Goal: Transaction & Acquisition: Purchase product/service

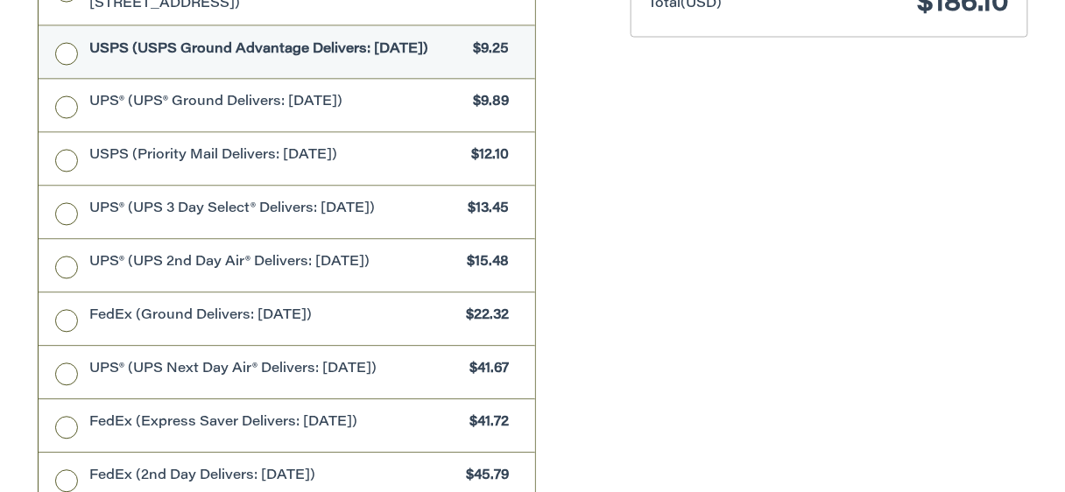
scroll to position [1058, 0]
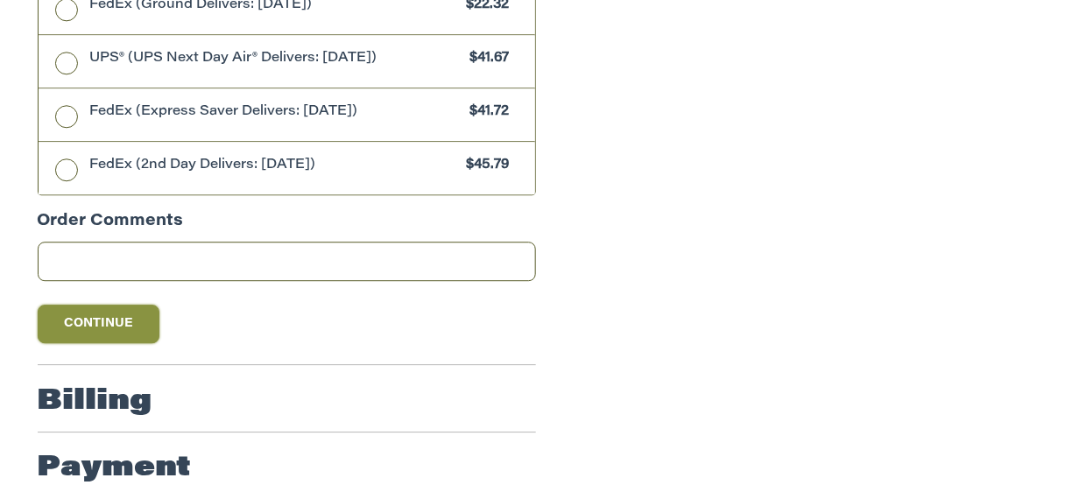
click at [95, 305] on button "Continue" at bounding box center [99, 324] width 123 height 39
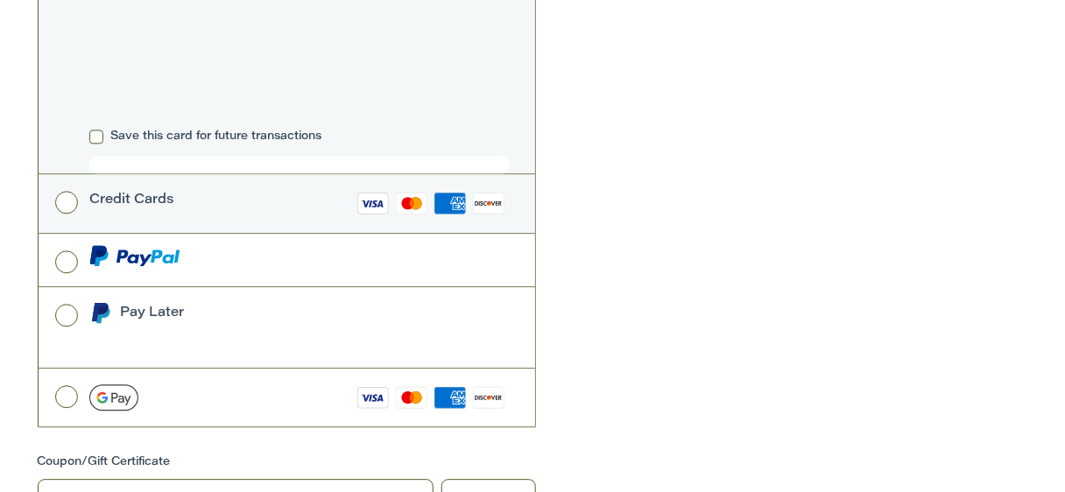
scroll to position [970, 0]
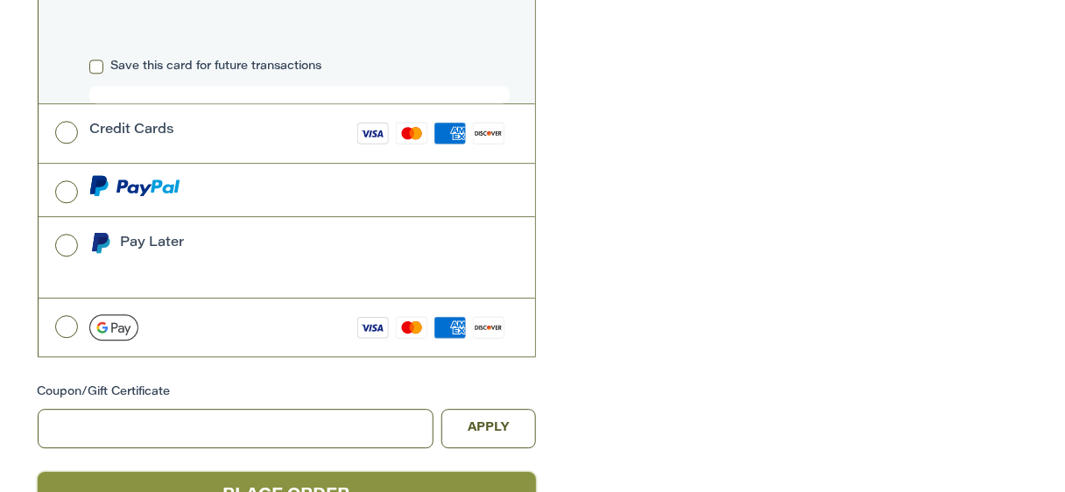
click at [265, 472] on button "Place Order" at bounding box center [287, 496] width 498 height 48
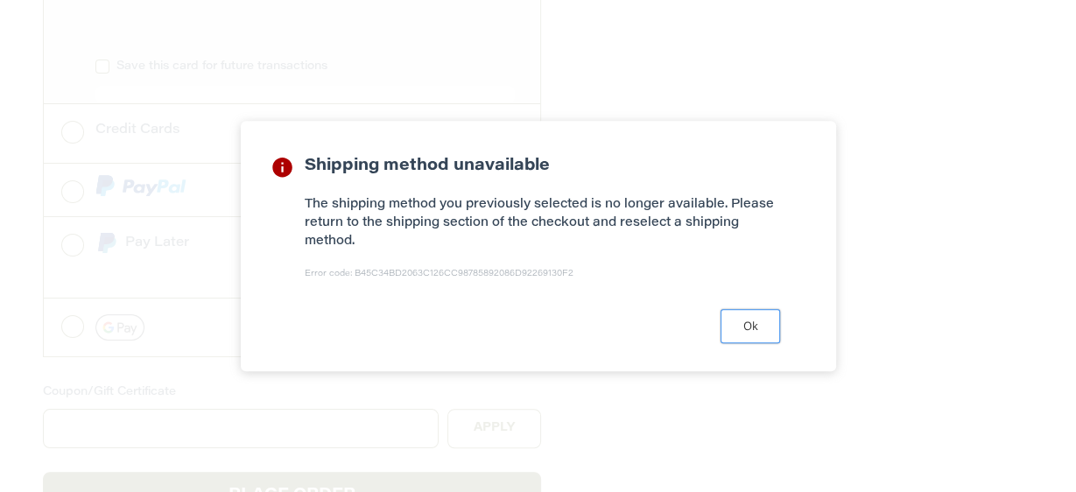
click at [749, 323] on button "Ok" at bounding box center [751, 326] width 60 height 34
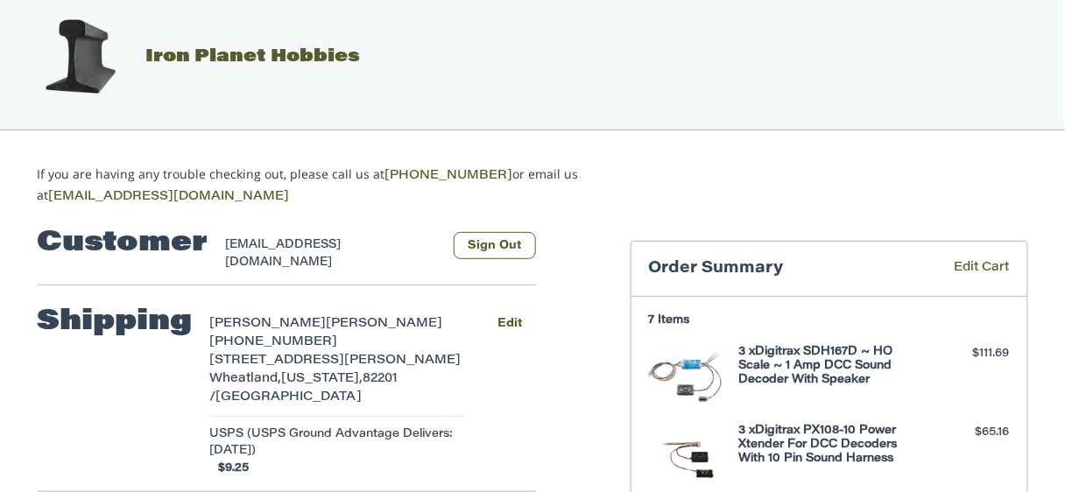
scroll to position [0, 0]
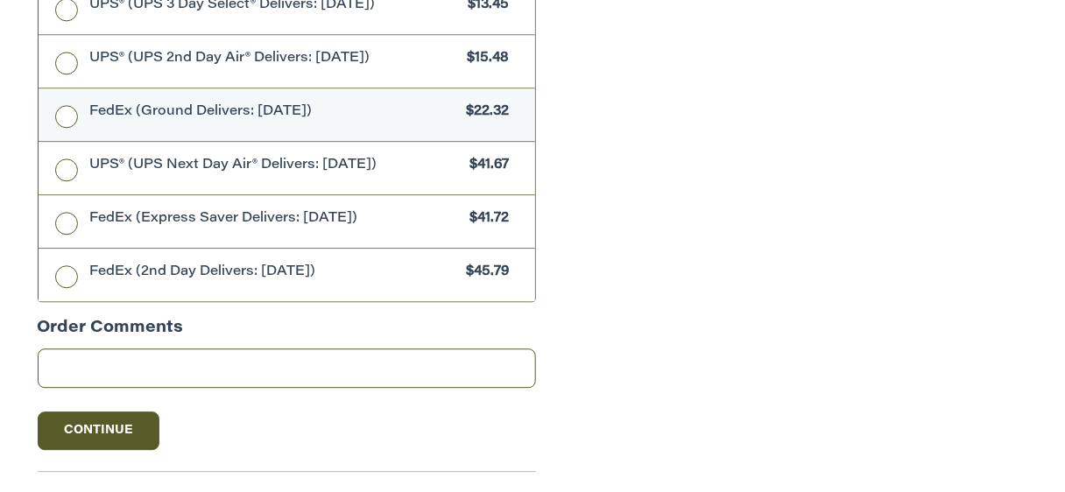
scroll to position [1110, 0]
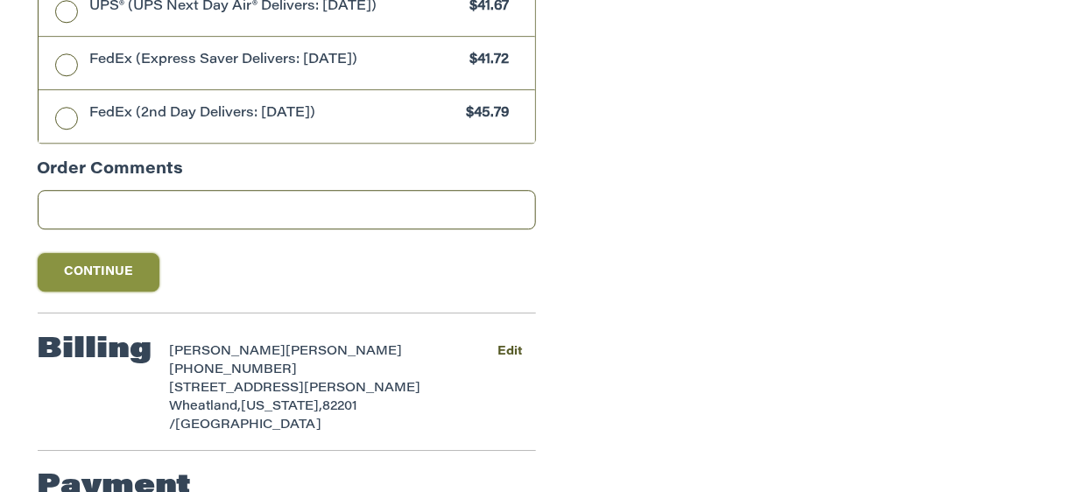
click at [88, 253] on button "Continue" at bounding box center [99, 272] width 123 height 39
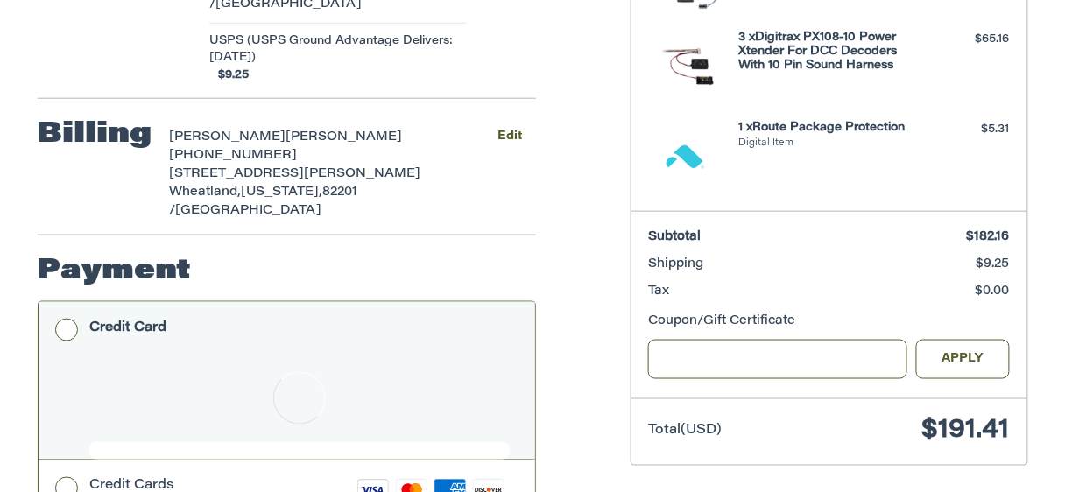
scroll to position [689, 0]
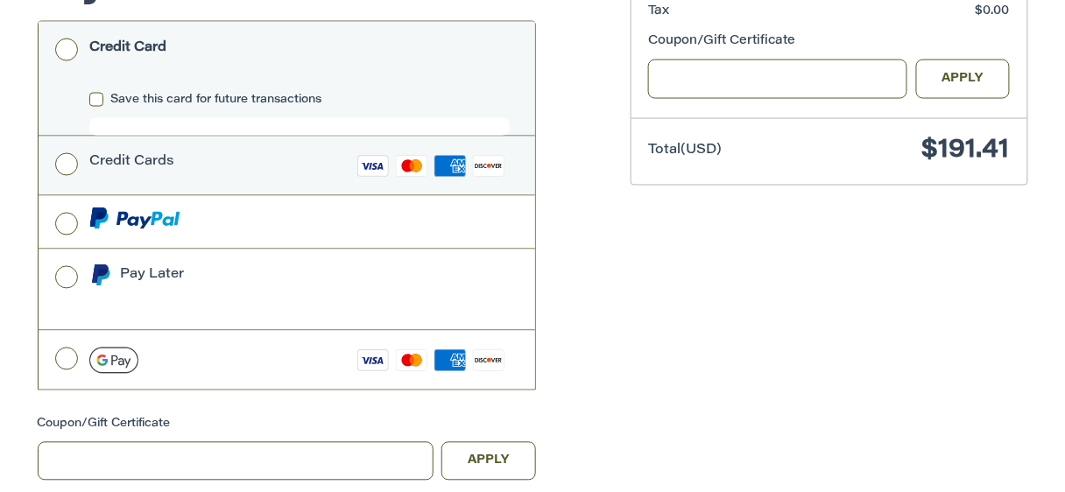
click at [69, 137] on label "Credit Cards Visa Master Amex Discover" at bounding box center [287, 166] width 497 height 59
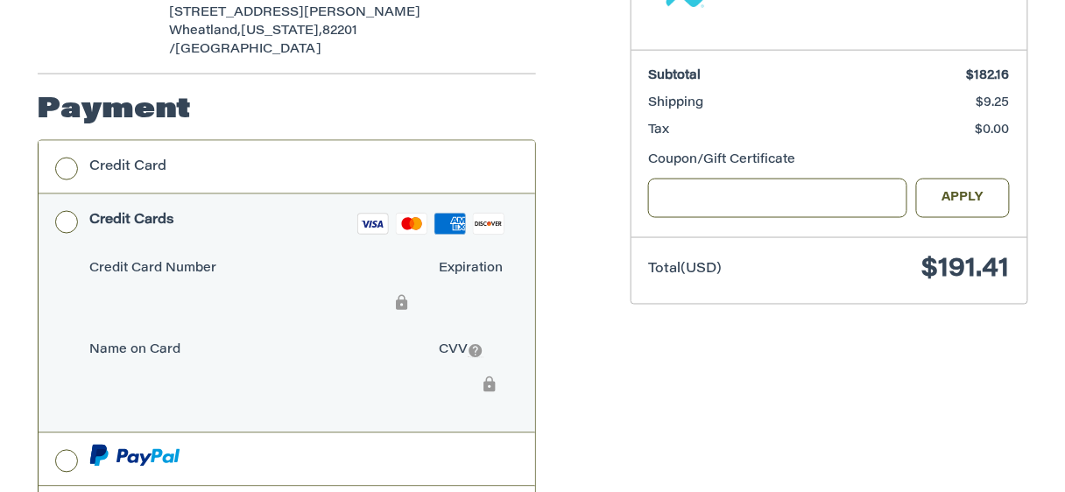
scroll to position [500, 0]
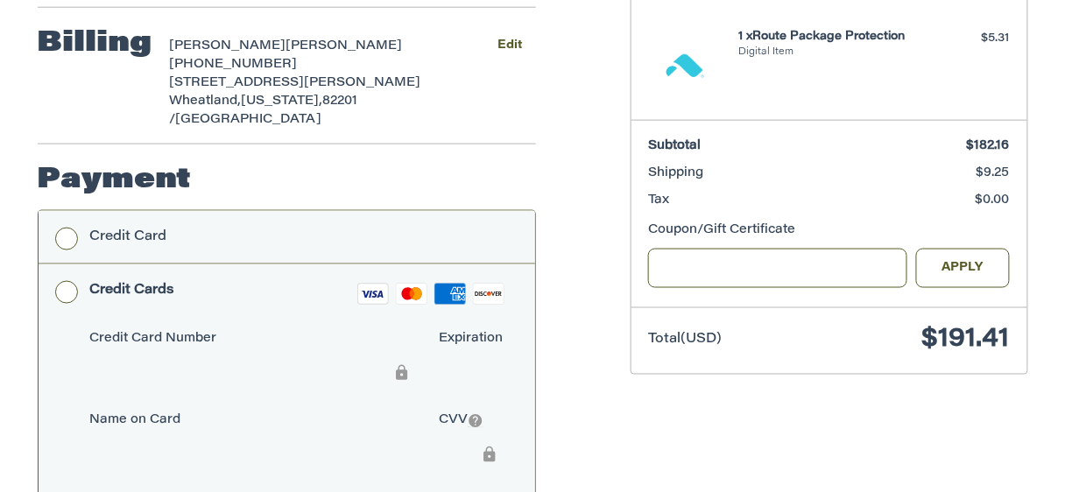
click at [67, 211] on label "Credit Card" at bounding box center [287, 237] width 497 height 53
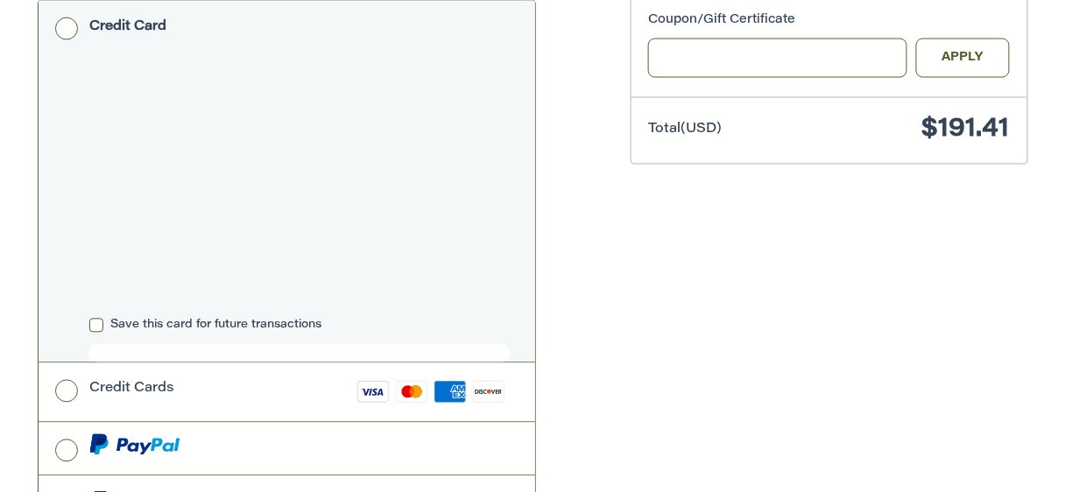
scroll to position [991, 0]
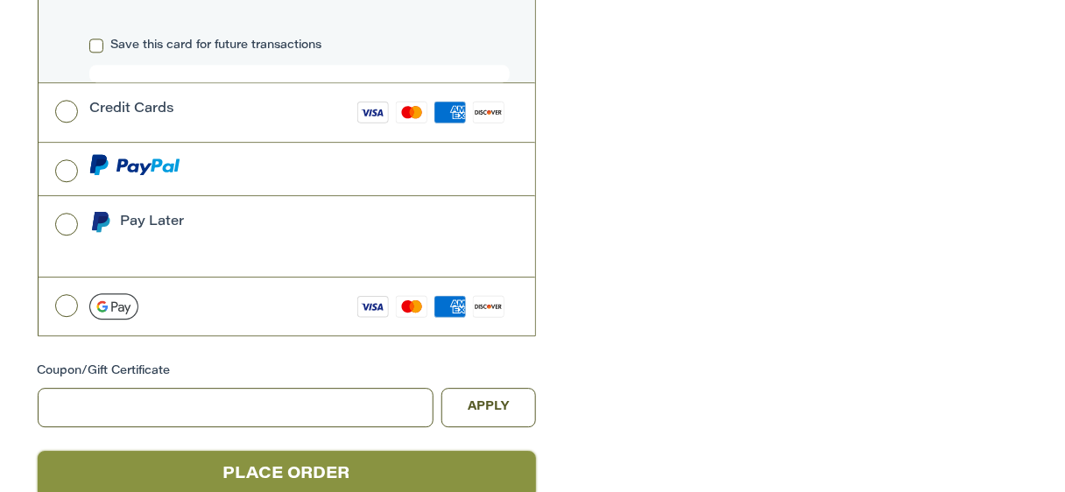
click at [321, 451] on button "Place Order" at bounding box center [287, 475] width 498 height 48
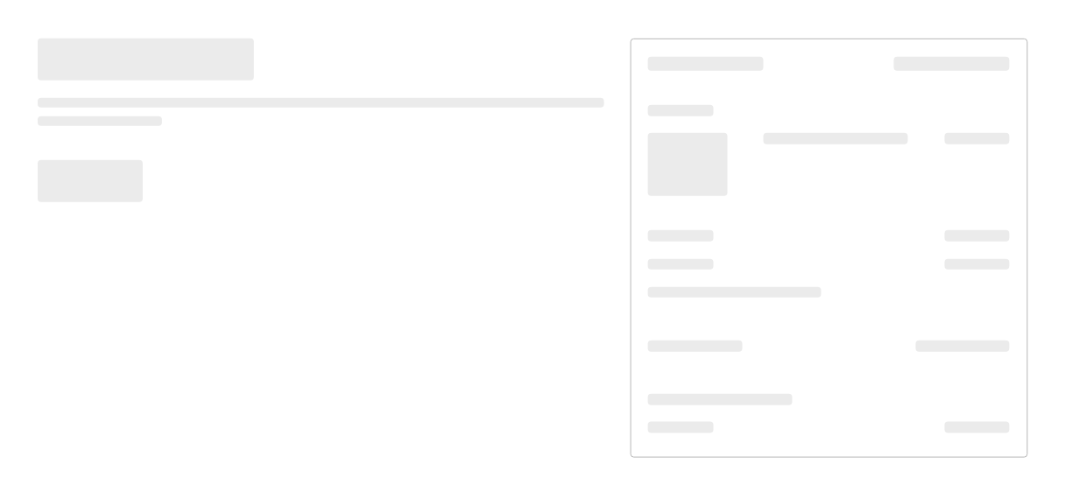
scroll to position [211, 0]
